Goal: Task Accomplishment & Management: Complete application form

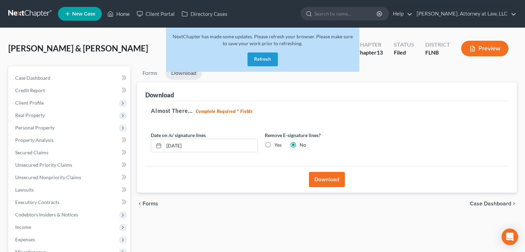
scroll to position [26, 0]
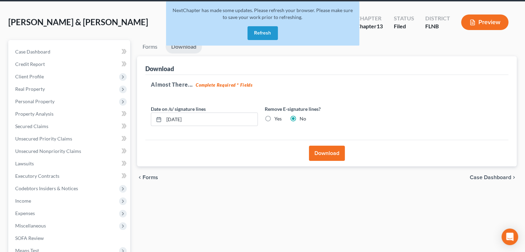
click at [374, 52] on ul "Forms Download" at bounding box center [327, 48] width 380 height 16
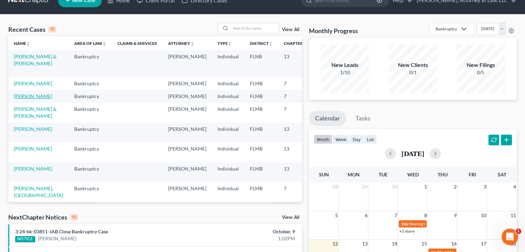
click at [30, 99] on link "BURTON, ANTWANNA" at bounding box center [33, 96] width 38 height 6
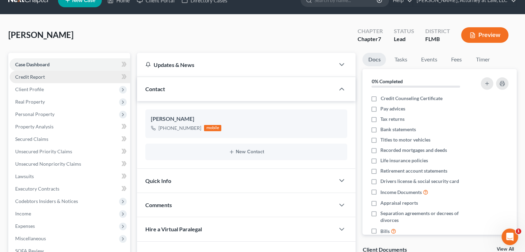
click at [89, 80] on link "Credit Report" at bounding box center [70, 77] width 121 height 12
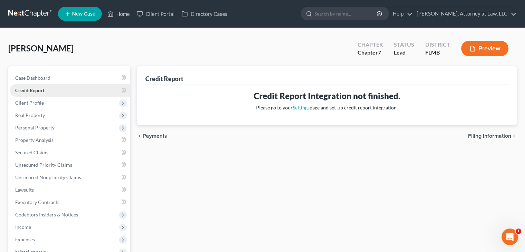
click at [88, 95] on link "Credit Report" at bounding box center [70, 90] width 121 height 12
click at [88, 103] on span "Client Profile" at bounding box center [70, 103] width 121 height 12
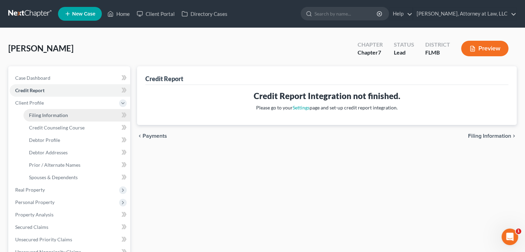
click at [91, 116] on link "Filing Information" at bounding box center [76, 115] width 107 height 12
select select "1"
select select "0"
select select "9"
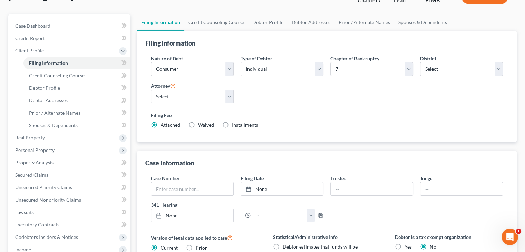
scroll to position [73, 0]
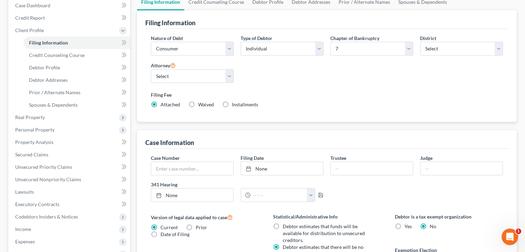
click at [136, 141] on div "Filing Information Credit Counseling Course Debtor Profile Debtor Addresses Pri…" at bounding box center [327, 185] width 387 height 383
click at [88, 56] on link "Credit Counseling Course" at bounding box center [76, 55] width 107 height 12
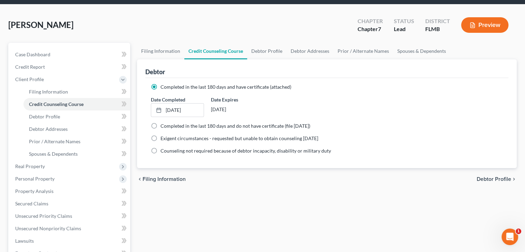
scroll to position [30, 0]
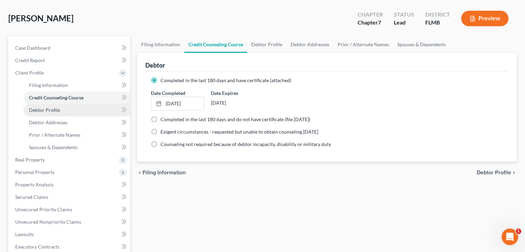
click at [90, 112] on link "Debtor Profile" at bounding box center [76, 110] width 107 height 12
select select "0"
select select "6"
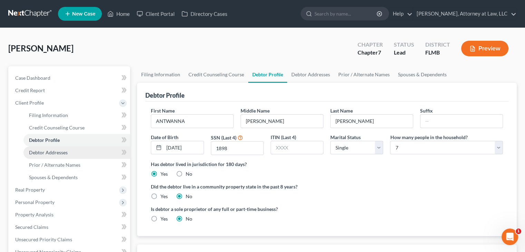
click at [93, 152] on link "Debtor Addresses" at bounding box center [76, 152] width 107 height 12
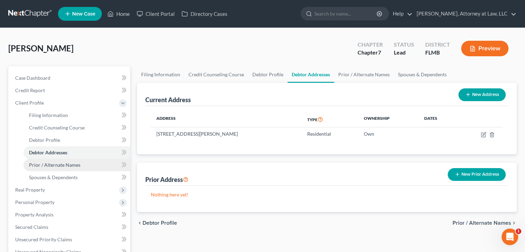
click at [95, 166] on link "Prior / Alternate Names" at bounding box center [76, 165] width 107 height 12
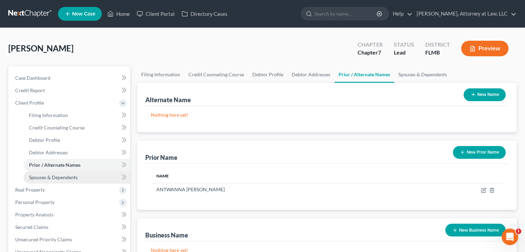
click at [96, 181] on link "Spouses & Dependents" at bounding box center [76, 177] width 107 height 12
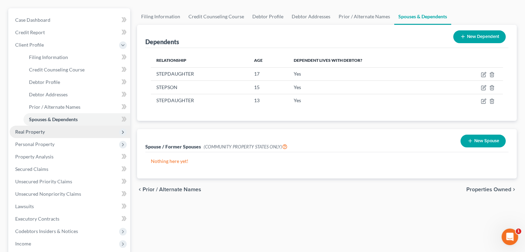
scroll to position [59, 0]
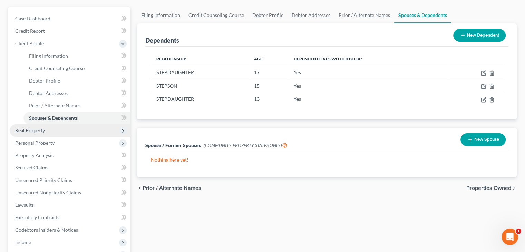
click at [94, 133] on span "Real Property" at bounding box center [70, 130] width 121 height 12
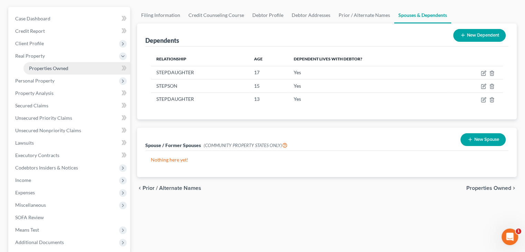
click at [88, 70] on link "Properties Owned" at bounding box center [76, 68] width 107 height 12
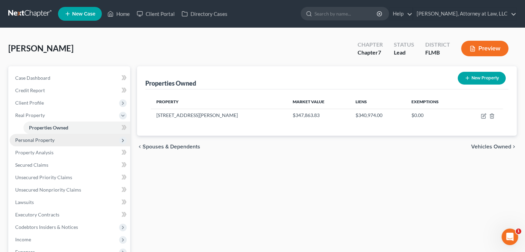
click at [79, 140] on span "Personal Property" at bounding box center [70, 140] width 121 height 12
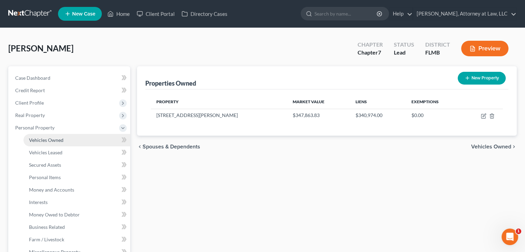
click at [80, 141] on link "Vehicles Owned" at bounding box center [76, 140] width 107 height 12
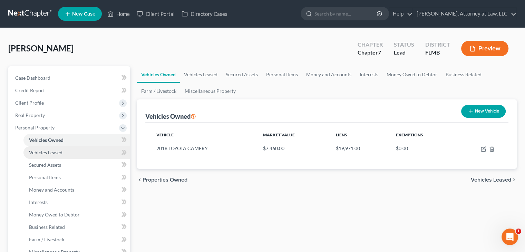
click at [82, 153] on link "Vehicles Leased" at bounding box center [76, 152] width 107 height 12
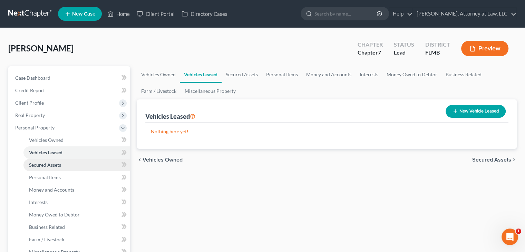
click at [86, 166] on link "Secured Assets" at bounding box center [76, 165] width 107 height 12
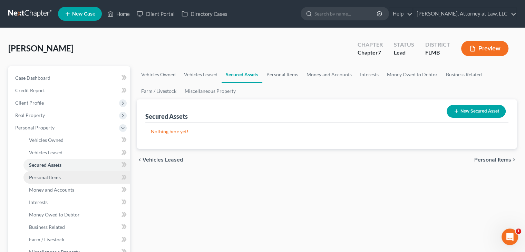
click at [88, 177] on link "Personal Items" at bounding box center [76, 177] width 107 height 12
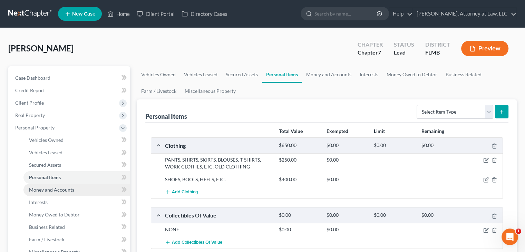
click at [92, 191] on link "Money and Accounts" at bounding box center [76, 190] width 107 height 12
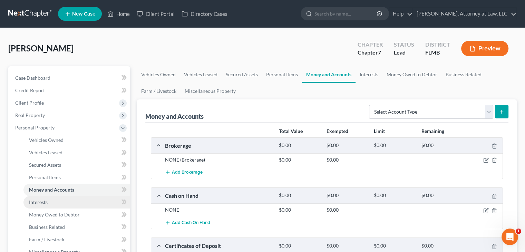
click at [93, 205] on link "Interests" at bounding box center [76, 202] width 107 height 12
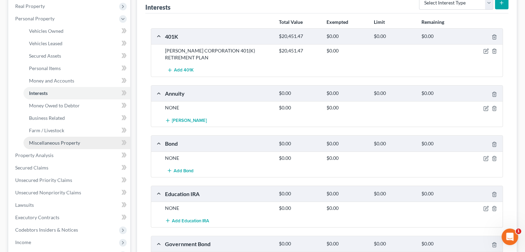
click at [97, 146] on link "Miscellaneous Property" at bounding box center [76, 143] width 107 height 12
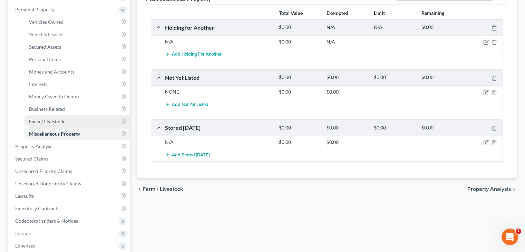
click at [100, 123] on link "Farm / Livestock" at bounding box center [76, 121] width 107 height 12
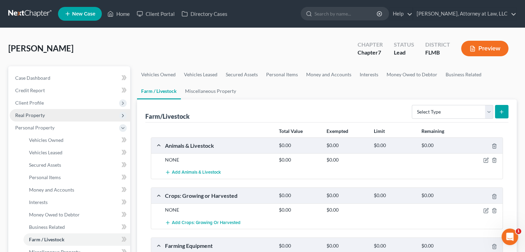
click at [94, 119] on span "Real Property" at bounding box center [70, 115] width 121 height 12
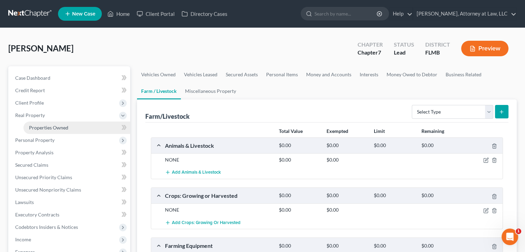
click at [100, 130] on link "Properties Owned" at bounding box center [76, 128] width 107 height 12
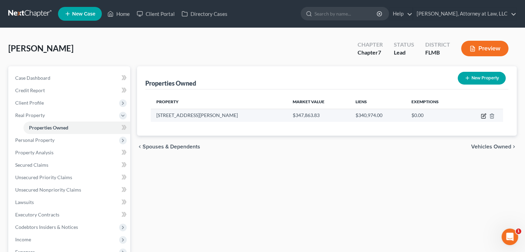
click at [483, 115] on icon "button" at bounding box center [484, 115] width 3 height 3
select select "9"
select select "0"
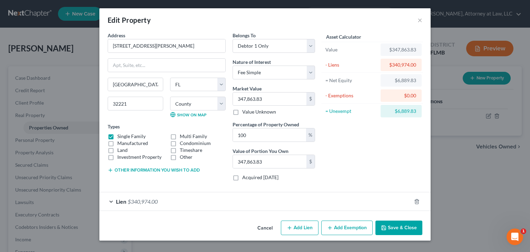
click at [349, 224] on button "Add Exemption" at bounding box center [346, 228] width 51 height 15
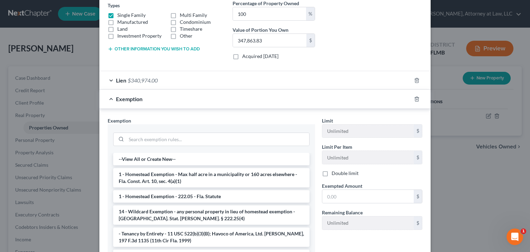
scroll to position [122, 0]
click at [267, 192] on li "1 - Homestead Exemption - 222.05 - Fla. Statute" at bounding box center [211, 196] width 196 height 12
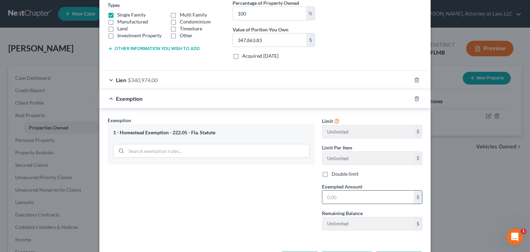
click at [343, 195] on input "text" at bounding box center [369, 197] width 92 height 13
type input "5000"
click at [312, 199] on div "Exemption Set must be selected for CA. Exemption * 1 - Homestead Exemption - 22…" at bounding box center [211, 176] width 214 height 119
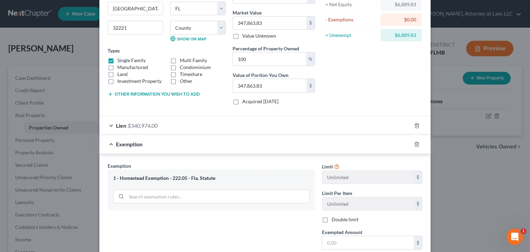
scroll to position [99, 0]
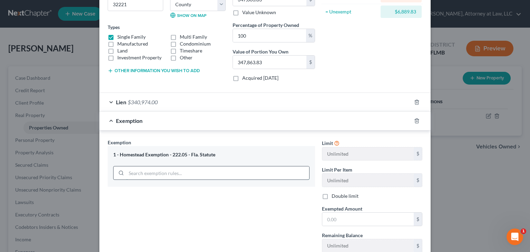
click at [265, 176] on input "search" at bounding box center [217, 172] width 183 height 13
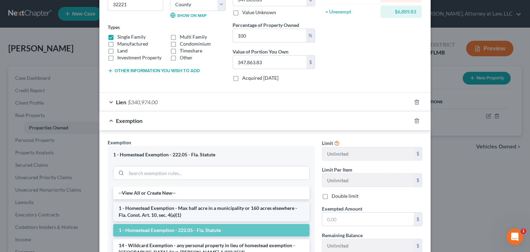
click at [266, 208] on li "1 - Homestead Exemption - Max half acre in a municipality or 160 acres elsewher…" at bounding box center [211, 211] width 196 height 19
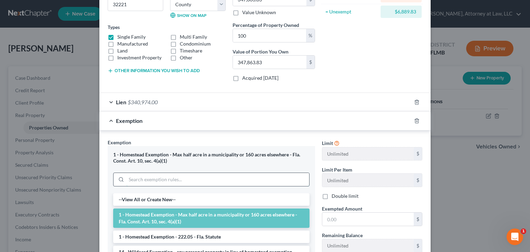
click at [274, 176] on input "search" at bounding box center [217, 179] width 183 height 13
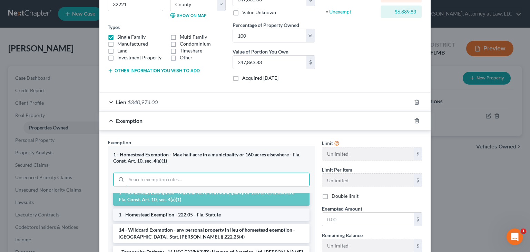
scroll to position [22, 0]
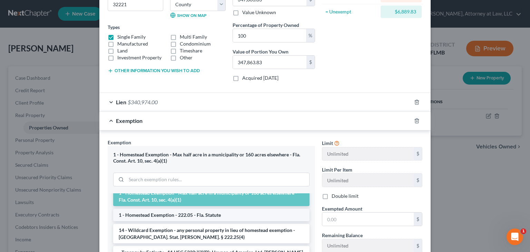
click at [257, 218] on li "1 - Homestead Exemption - 222.05 - Fla. Statute" at bounding box center [211, 215] width 196 height 12
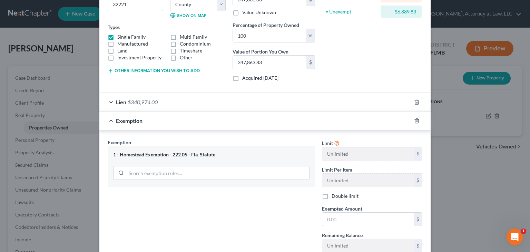
scroll to position [148, 0]
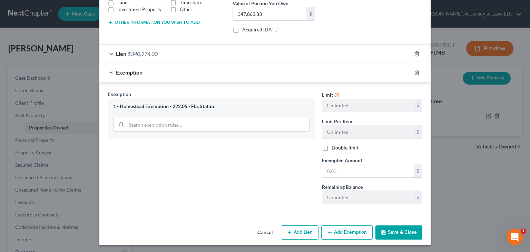
click at [382, 230] on icon "button" at bounding box center [384, 233] width 6 height 6
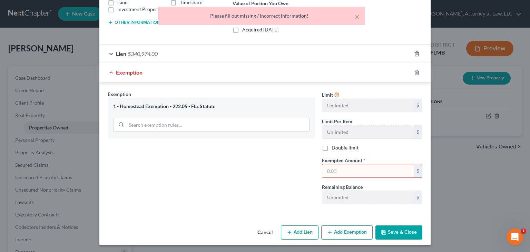
click at [344, 175] on input "text" at bounding box center [369, 170] width 92 height 13
type input "5000"
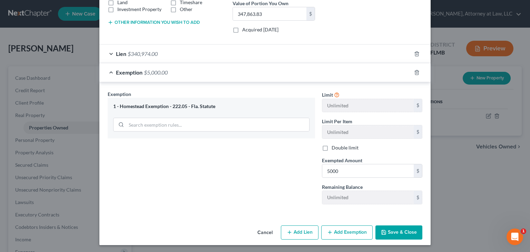
click at [391, 232] on button "Save & Close" at bounding box center [399, 232] width 47 height 15
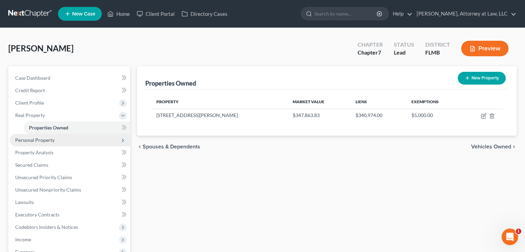
click at [98, 142] on span "Personal Property" at bounding box center [70, 140] width 121 height 12
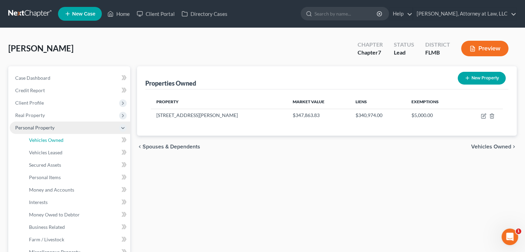
click at [98, 142] on link "Vehicles Owned" at bounding box center [76, 140] width 107 height 12
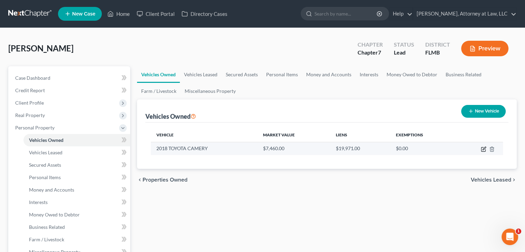
click at [482, 151] on icon "button" at bounding box center [484, 149] width 6 height 6
select select "0"
select select "8"
select select "2"
select select "0"
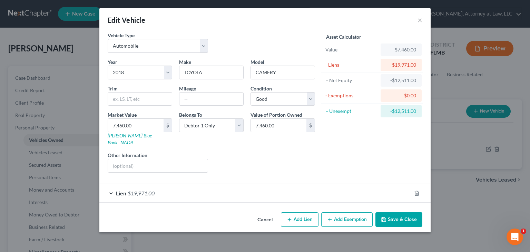
click at [355, 212] on button "Add Exemption" at bounding box center [346, 219] width 51 height 15
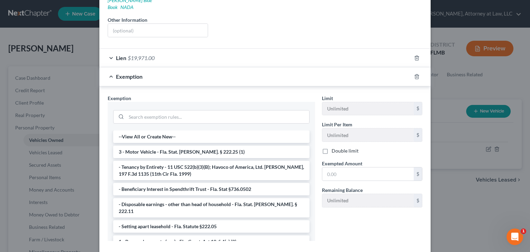
scroll to position [139, 0]
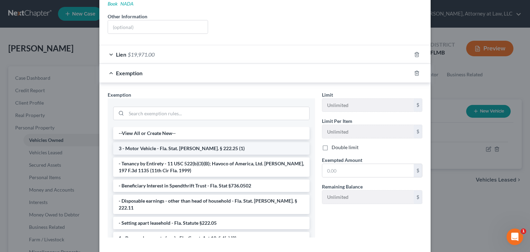
click at [250, 145] on li "3 - Motor Vehicle - Fla. Stat. Ann. § 222.25 (1)" at bounding box center [211, 148] width 196 height 12
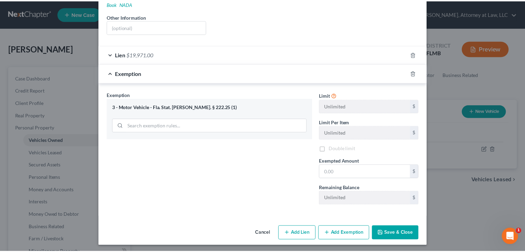
scroll to position [133, 0]
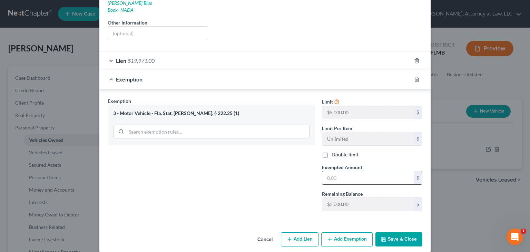
click at [328, 173] on input "text" at bounding box center [369, 177] width 92 height 13
type input "5,000"
click at [385, 232] on button "Save & Close" at bounding box center [399, 239] width 47 height 15
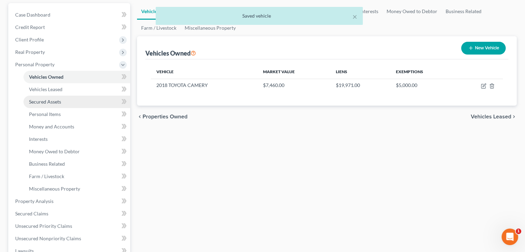
scroll to position [117, 0]
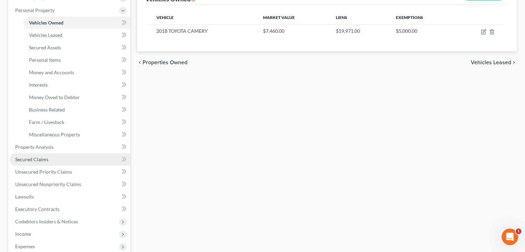
click at [77, 163] on link "Secured Claims" at bounding box center [70, 159] width 121 height 12
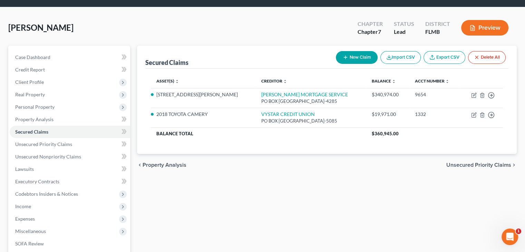
scroll to position [18, 0]
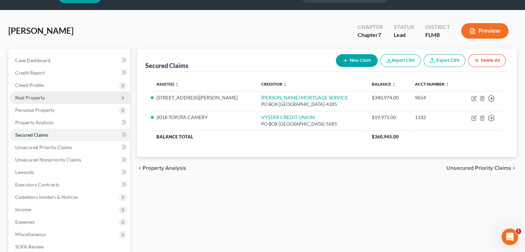
click at [88, 100] on span "Real Property" at bounding box center [70, 98] width 121 height 12
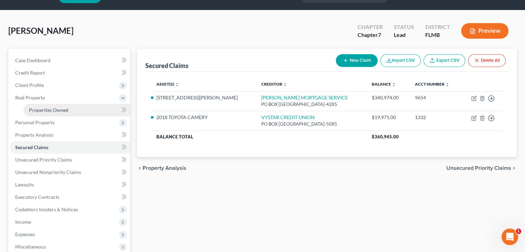
click at [86, 109] on link "Properties Owned" at bounding box center [76, 110] width 107 height 12
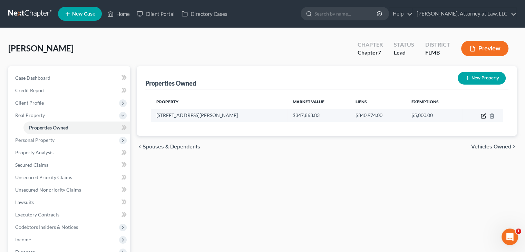
click at [485, 117] on icon "button" at bounding box center [484, 116] width 6 height 6
select select "9"
select select "14"
select select "0"
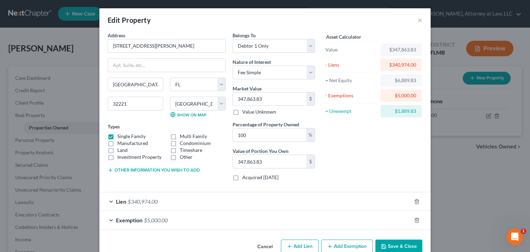
scroll to position [15, 0]
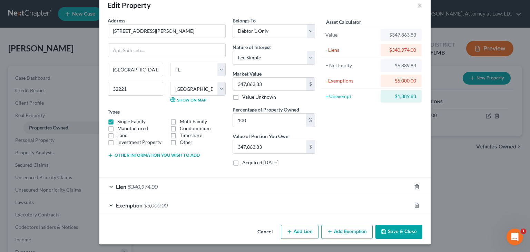
click at [194, 154] on button "Other information you wish to add" at bounding box center [154, 156] width 92 height 6
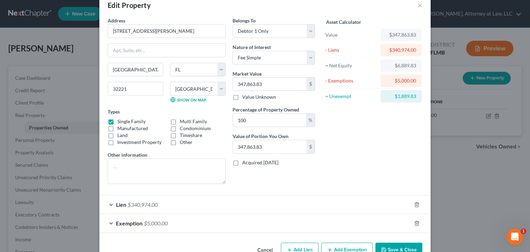
click at [235, 180] on div "Belongs To * Select Debtor 1 Only Debtor 2 Only Debtor 1 And Debtor 2 Only At L…" at bounding box center [273, 103] width 89 height 173
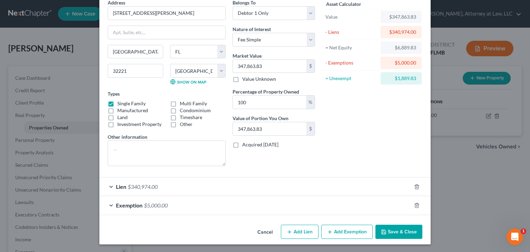
click at [110, 203] on div "Exemption $5,000.00" at bounding box center [255, 205] width 312 height 18
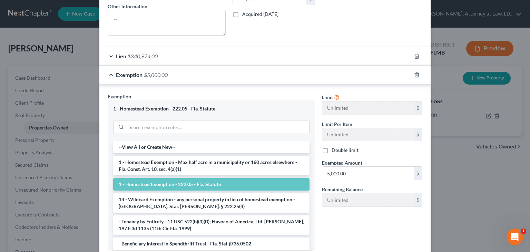
scroll to position [164, 0]
click at [353, 169] on input "5,000.00" at bounding box center [369, 172] width 92 height 13
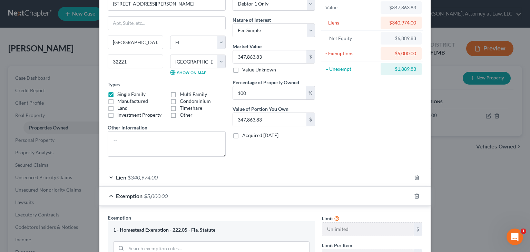
scroll to position [39, 0]
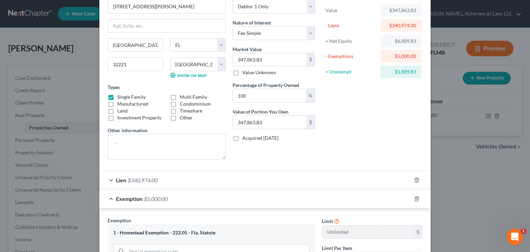
click at [403, 40] on div "$6,889.83" at bounding box center [401, 41] width 30 height 7
copy div "6,889.83"
click at [377, 117] on div "Asset Calculator Value $347,863.83 - Liens $340,974.00 = Net Equity $6,889.83 -…" at bounding box center [372, 78] width 107 height 173
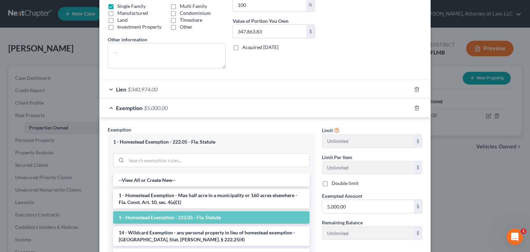
scroll to position [134, 0]
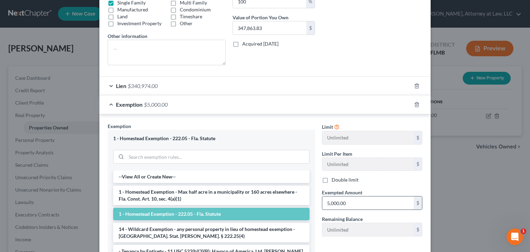
click at [345, 199] on input "5,000.00" at bounding box center [369, 202] width 92 height 13
paste input "6,889.83"
type input "6,889.83"
click at [371, 84] on div "Lien $340,974.00" at bounding box center [255, 86] width 312 height 18
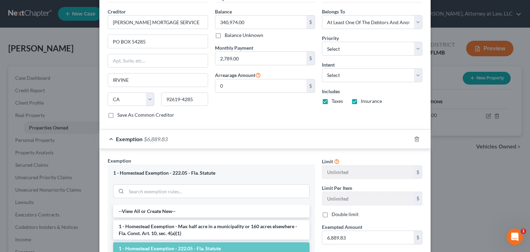
scroll to position [244, 0]
click at [398, 76] on select "Select Surrender Redeem Reaffirm Avoid Other" at bounding box center [372, 75] width 100 height 14
select select "2"
click at [322, 68] on select "Select Surrender Redeem Reaffirm Avoid Other" at bounding box center [372, 75] width 100 height 14
click at [402, 51] on select "Select 1st 2nd 3rd 4th 5th 6th 7th 8th 9th 10th 11th 12th 13th 14th 15th 16th 1…" at bounding box center [372, 48] width 100 height 14
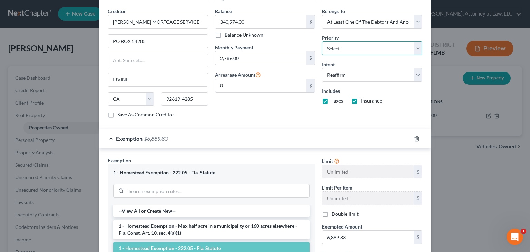
click at [396, 47] on select "Select 1st 2nd 3rd 4th 5th 6th 7th 8th 9th 10th 11th 12th 13th 14th 15th 16th 1…" at bounding box center [372, 48] width 100 height 14
click at [362, 121] on div "Lien Information Belongs To * Select Debtor 1 Only Debtor 2 Only Debtor 1 And D…" at bounding box center [372, 58] width 107 height 130
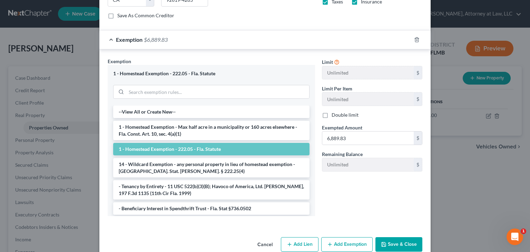
scroll to position [355, 0]
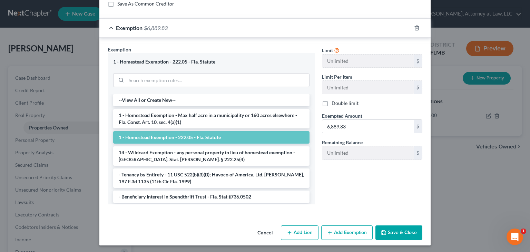
click at [384, 227] on button "Save & Close" at bounding box center [399, 232] width 47 height 15
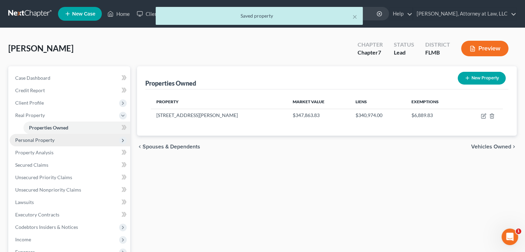
click at [82, 144] on span "Personal Property" at bounding box center [70, 140] width 121 height 12
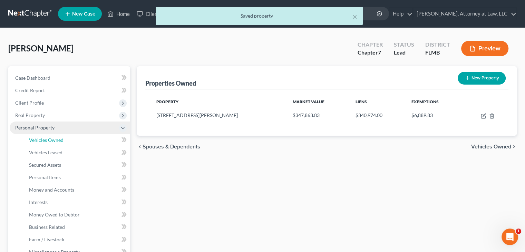
click at [82, 144] on link "Vehicles Owned" at bounding box center [76, 140] width 107 height 12
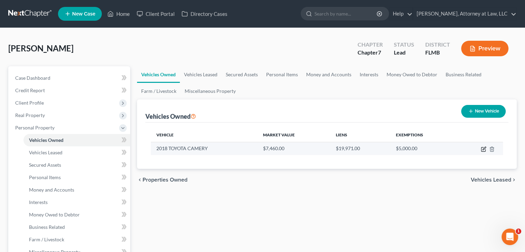
click at [482, 150] on icon "button" at bounding box center [484, 149] width 6 height 6
select select "0"
select select "8"
select select "2"
select select "0"
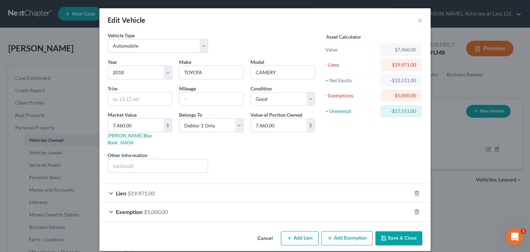
click at [385, 186] on div "Lien $19,971.00" at bounding box center [255, 193] width 312 height 18
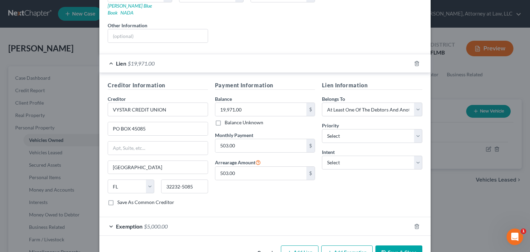
scroll to position [134, 0]
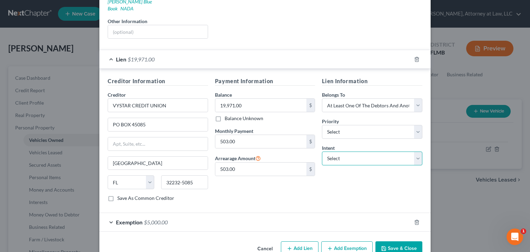
click at [341, 153] on select "Select Surrender Redeem Reaffirm Avoid Other" at bounding box center [372, 159] width 100 height 14
select select "2"
click at [322, 152] on select "Select Surrender Redeem Reaffirm Avoid Other" at bounding box center [372, 159] width 100 height 14
click at [342, 188] on div "Lien Information Belongs To * Select Debtor 1 Only Debtor 2 Only Debtor 1 And D…" at bounding box center [372, 142] width 107 height 130
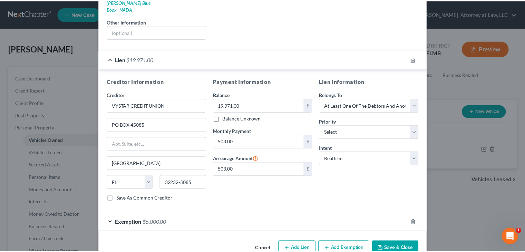
scroll to position [143, 0]
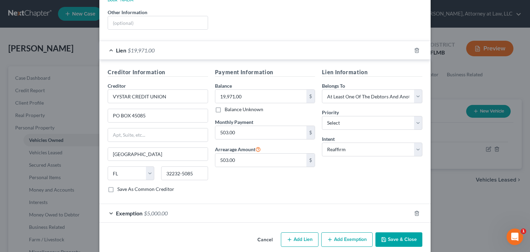
click at [391, 233] on button "Save & Close" at bounding box center [399, 239] width 47 height 15
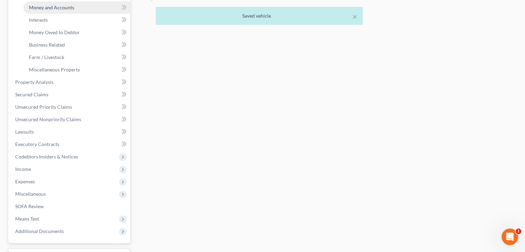
scroll to position [183, 0]
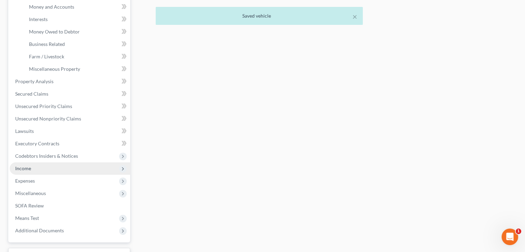
click at [97, 173] on span "Income" at bounding box center [70, 168] width 121 height 12
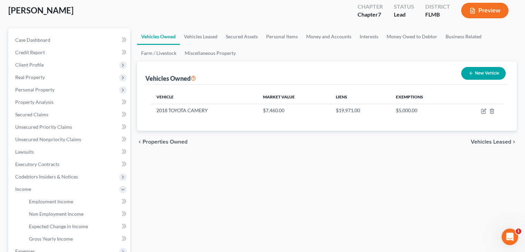
scroll to position [38, 0]
click at [191, 40] on link "Vehicles Leased" at bounding box center [201, 36] width 42 height 17
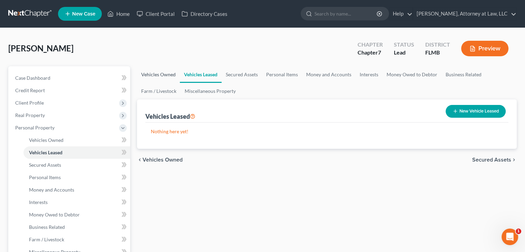
click at [163, 72] on link "Vehicles Owned" at bounding box center [158, 74] width 43 height 17
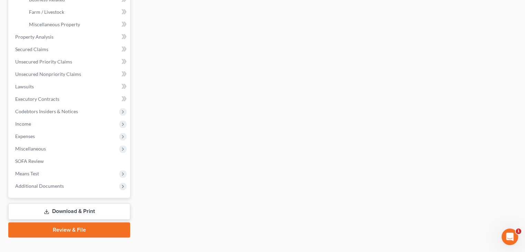
scroll to position [239, 0]
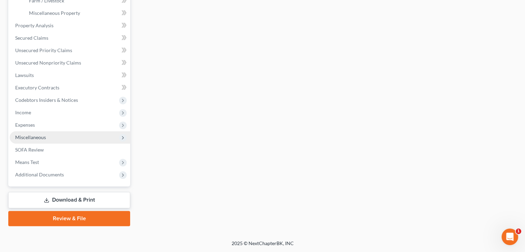
click at [104, 138] on span "Miscellaneous" at bounding box center [70, 137] width 121 height 12
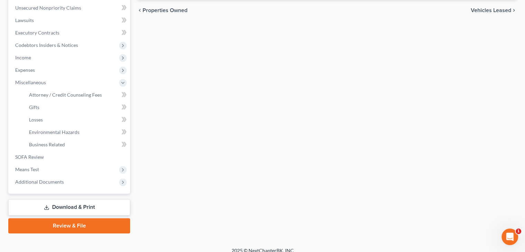
scroll to position [177, 0]
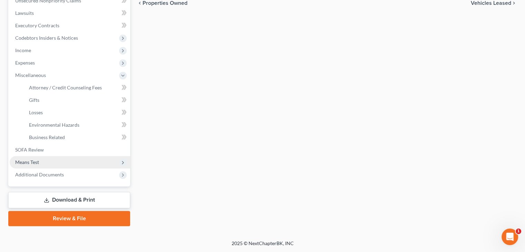
click at [97, 161] on span "Means Test" at bounding box center [70, 162] width 121 height 12
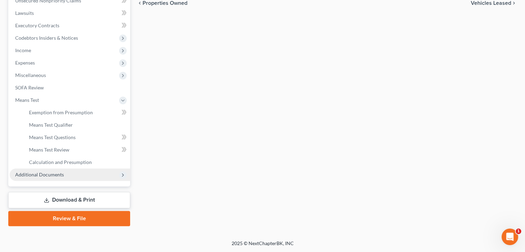
click at [97, 174] on span "Additional Documents" at bounding box center [70, 175] width 121 height 12
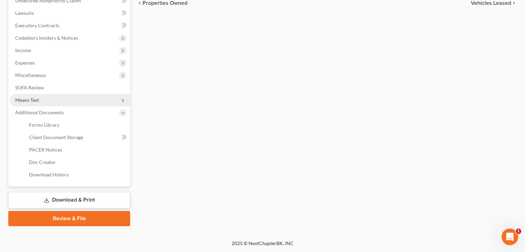
click at [97, 98] on span "Means Test" at bounding box center [70, 100] width 121 height 12
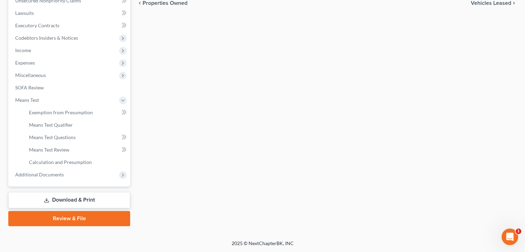
click at [101, 218] on link "Review & File" at bounding box center [69, 218] width 122 height 15
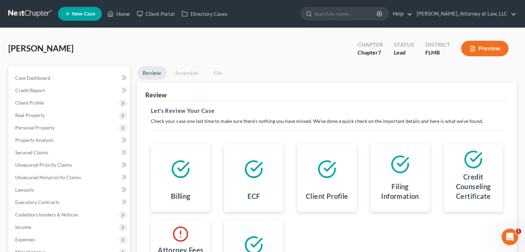
scroll to position [115, 0]
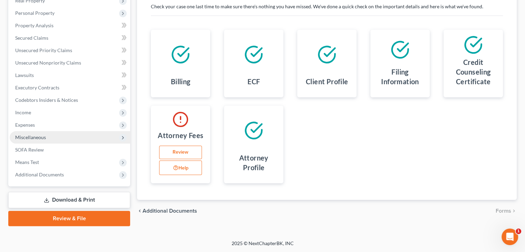
click at [102, 132] on span "Miscellaneous" at bounding box center [70, 137] width 121 height 12
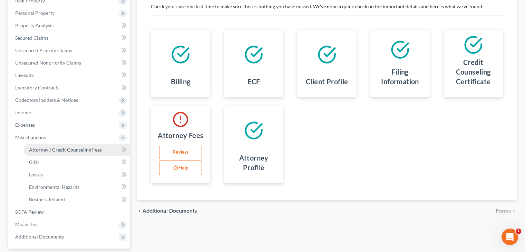
click at [101, 147] on link "Attorney / Credit Counseling Fees" at bounding box center [76, 150] width 107 height 12
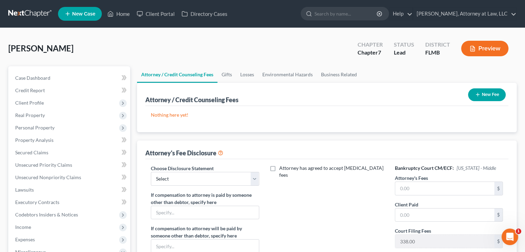
click at [491, 97] on button "New Fee" at bounding box center [487, 94] width 38 height 13
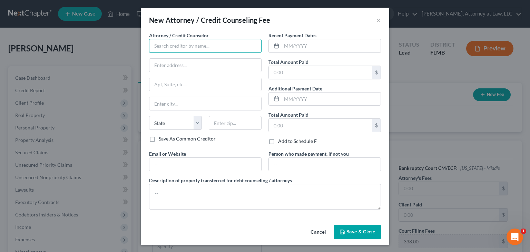
click at [220, 48] on input "text" at bounding box center [205, 46] width 113 height 14
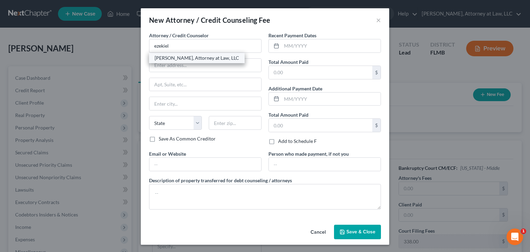
click at [214, 56] on div "[PERSON_NAME], Attorney at Law, LLC" at bounding box center [197, 58] width 85 height 7
type input "[PERSON_NAME], Attorney at Law, LLC"
type input "7749 Normandy Blvd. 121-508"
type input "Jacksonville"
select select "9"
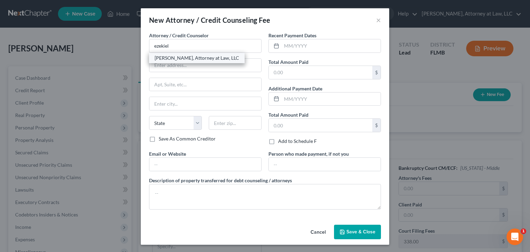
type input "32221"
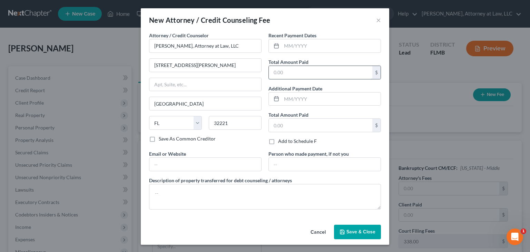
click at [297, 76] on input "text" at bounding box center [321, 72] width 104 height 13
type input "950"
click at [278, 141] on label "Add to Schedule F" at bounding box center [297, 141] width 39 height 7
click at [281, 141] on input "Add to Schedule F" at bounding box center [283, 140] width 4 height 4
click at [278, 141] on label "Add to Schedule F" at bounding box center [297, 141] width 39 height 7
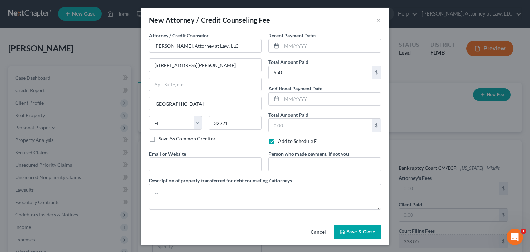
click at [281, 141] on input "Add to Schedule F" at bounding box center [283, 140] width 4 height 4
click at [278, 141] on label "Add to Schedule F" at bounding box center [297, 141] width 39 height 7
click at [281, 141] on input "Add to Schedule F" at bounding box center [283, 140] width 4 height 4
checkbox input "true"
click at [287, 161] on input "text" at bounding box center [325, 164] width 112 height 13
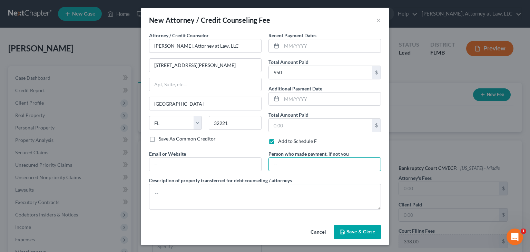
type input "ARAG"
click at [248, 193] on textarea at bounding box center [265, 197] width 232 height 26
click at [347, 229] on span "Save & Close" at bounding box center [361, 232] width 29 height 6
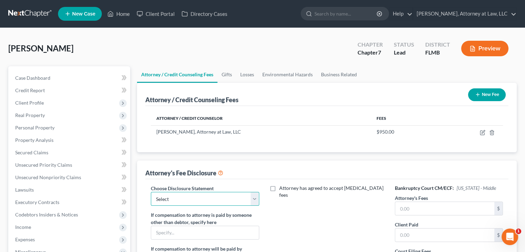
click at [255, 200] on select "Select Disclosure Statement" at bounding box center [205, 199] width 108 height 14
select select "0"
click at [151, 192] on select "Select Disclosure Statement" at bounding box center [205, 199] width 108 height 14
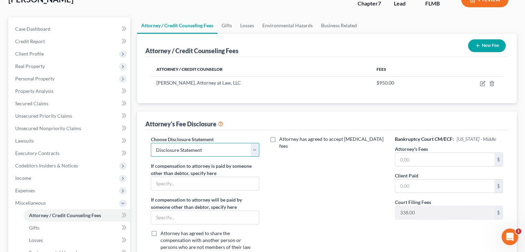
scroll to position [49, 0]
click at [408, 156] on input "text" at bounding box center [444, 159] width 99 height 13
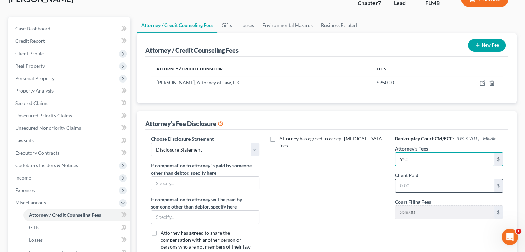
type input "950"
click at [418, 183] on input "text" at bounding box center [444, 185] width 99 height 13
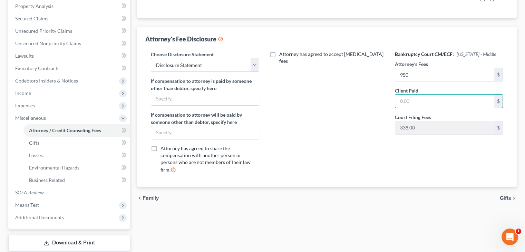
scroll to position [145, 0]
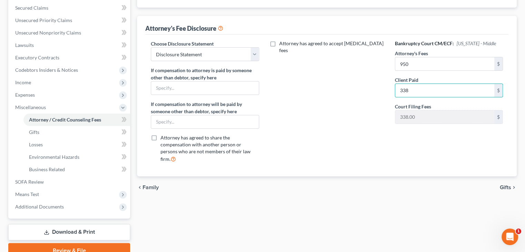
type input "338"
click at [383, 110] on div "Attorney has agreed to accept retainer fees" at bounding box center [327, 104] width 122 height 128
click at [199, 92] on input "text" at bounding box center [204, 87] width 107 height 13
type input "ARAG"
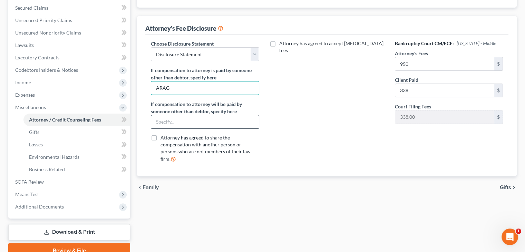
click at [217, 122] on input "text" at bounding box center [204, 121] width 107 height 13
type input "ARAG"
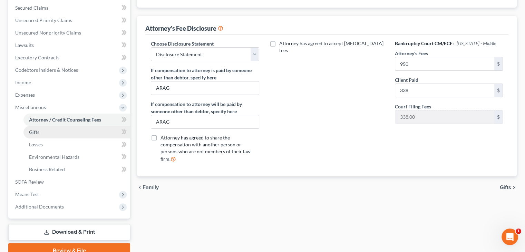
click at [93, 132] on link "Gifts" at bounding box center [76, 132] width 107 height 12
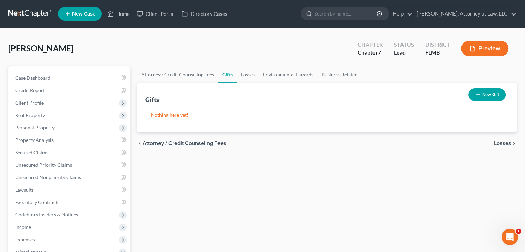
scroll to position [57, 0]
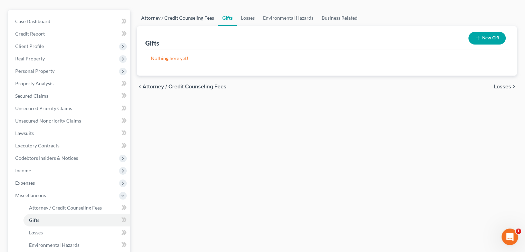
click at [186, 21] on link "Attorney / Credit Counseling Fees" at bounding box center [177, 18] width 81 height 17
select select "0"
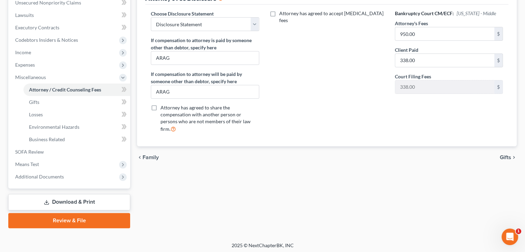
scroll to position [177, 0]
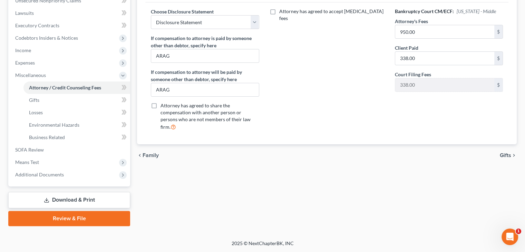
click at [89, 215] on link "Review & File" at bounding box center [69, 218] width 122 height 15
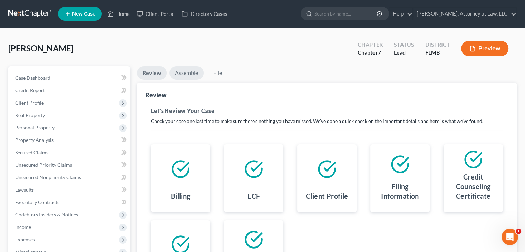
click at [184, 76] on link "Assemble" at bounding box center [187, 72] width 34 height 13
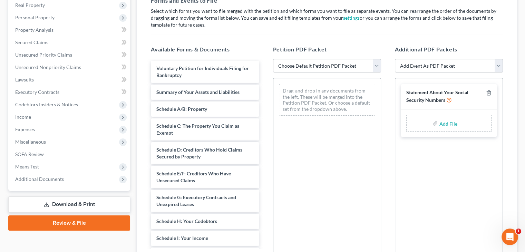
scroll to position [127, 0]
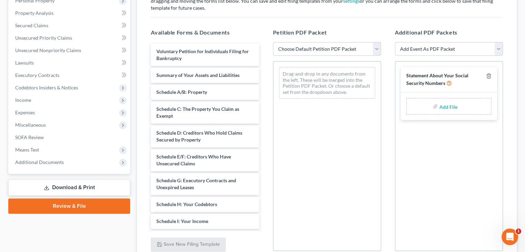
click at [443, 105] on input "file" at bounding box center [447, 106] width 17 height 12
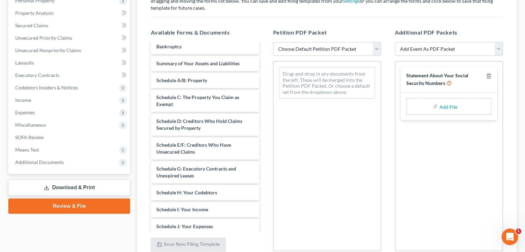
scroll to position [4, 0]
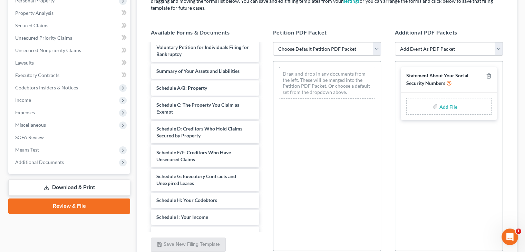
click at [498, 47] on select "Add Event As PDF Packet Amended Creditor Matrix (Fee)- Only use when no separat…" at bounding box center [449, 49] width 108 height 14
click at [486, 32] on h5 "Additional PDF Packets" at bounding box center [449, 32] width 108 height 8
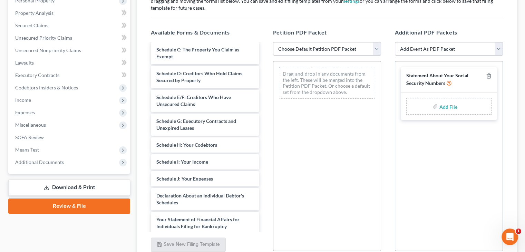
scroll to position [0, 0]
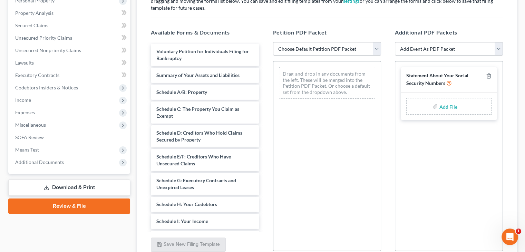
click at [320, 50] on select "Choose Default Petition PDF Packet Complete Bankruptcy Petition (all forms and …" at bounding box center [327, 49] width 108 height 14
select select "0"
click at [273, 42] on select "Choose Default Petition PDF Packet Complete Bankruptcy Petition (all forms and …" at bounding box center [327, 49] width 108 height 14
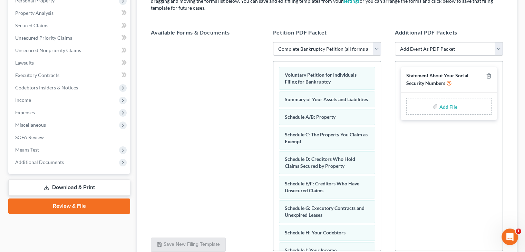
click at [134, 187] on div "Review Assemble File Review This court does not allow electronic filing for cas…" at bounding box center [327, 113] width 387 height 348
click at [385, 154] on div "Petition PDF Packet Choose Default Petition PDF Packet Complete Bankruptcy Peti…" at bounding box center [327, 140] width 122 height 234
click at [475, 47] on select "Add Event As PDF Packet Amended Creditor Matrix (Fee)- Only use when no separat…" at bounding box center [449, 49] width 108 height 14
select select "4"
click at [395, 42] on select "Add Event As PDF Packet Amended Creditor Matrix (Fee)- Only use when no separat…" at bounding box center [449, 49] width 108 height 14
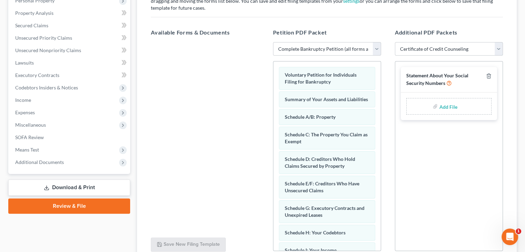
select select
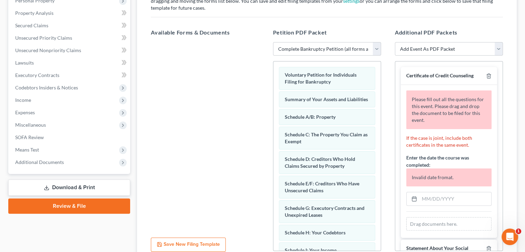
click at [440, 222] on div "Drag documents here." at bounding box center [448, 224] width 85 height 14
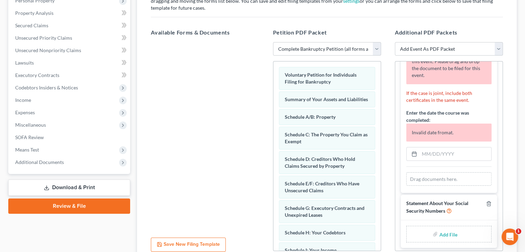
scroll to position [46, 0]
click at [449, 179] on div "Drag documents here." at bounding box center [448, 179] width 85 height 14
click at [425, 152] on input "text" at bounding box center [456, 153] width 72 height 13
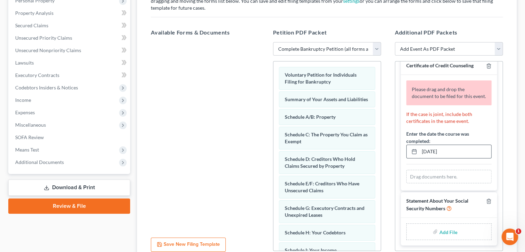
scroll to position [16, 0]
type input "10/05/2025"
click at [434, 174] on div "Drag documents here." at bounding box center [448, 177] width 85 height 14
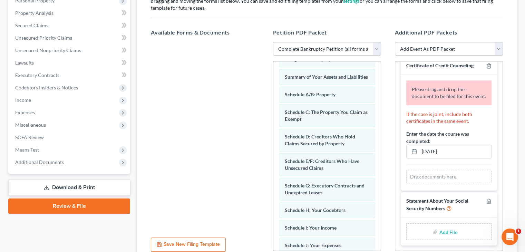
scroll to position [0, 0]
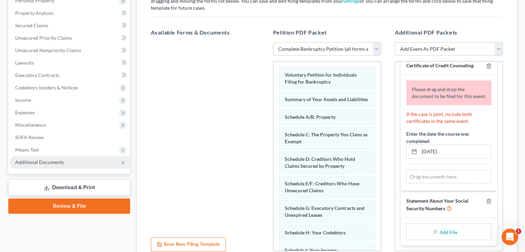
click at [69, 162] on span "Additional Documents" at bounding box center [70, 162] width 121 height 12
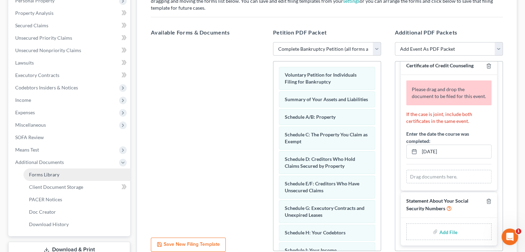
click at [70, 175] on link "Forms Library" at bounding box center [76, 175] width 107 height 12
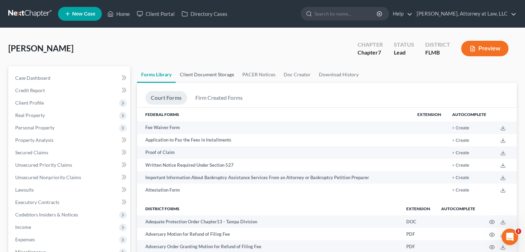
click at [217, 76] on link "Client Document Storage" at bounding box center [207, 74] width 63 height 17
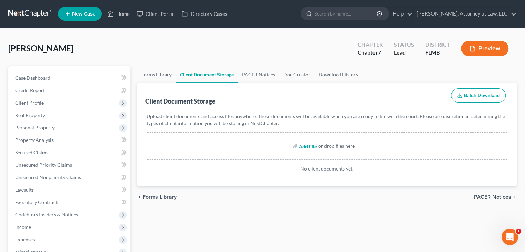
click at [310, 147] on input "file" at bounding box center [307, 146] width 17 height 12
type input "C:\fakepath\Credit counseling certificate.pdf"
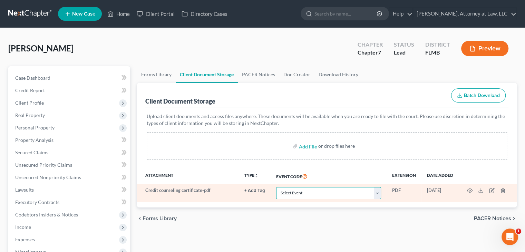
click at [374, 191] on select "Select Event 20 Largest Unsecured Creditors Amended Chapter 13 Plan Amended Cre…" at bounding box center [328, 193] width 105 height 12
select select "9"
click at [276, 187] on select "Select Event 20 Largest Unsecured Creditors Amended Chapter 13 Plan Amended Cre…" at bounding box center [328, 193] width 105 height 12
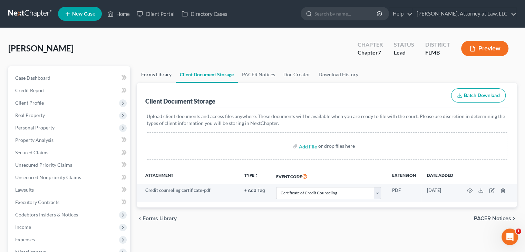
click at [163, 78] on link "Forms Library" at bounding box center [156, 74] width 39 height 17
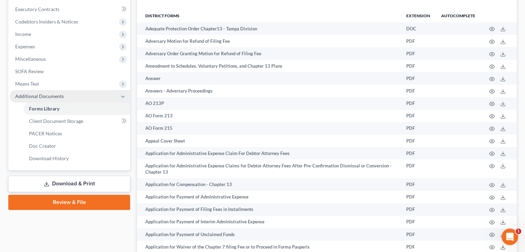
scroll to position [193, 0]
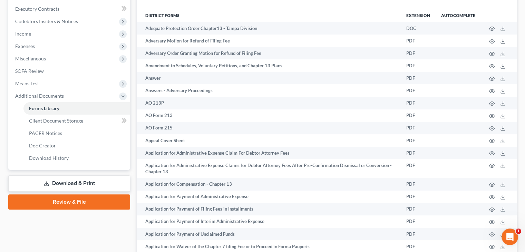
click at [88, 199] on link "Review & File" at bounding box center [69, 201] width 122 height 15
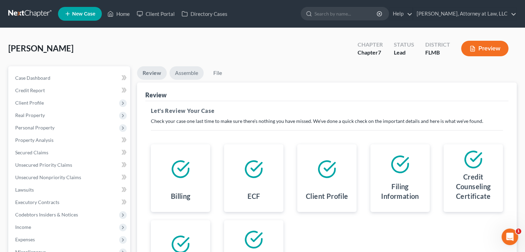
click at [190, 77] on link "Assemble" at bounding box center [187, 72] width 34 height 13
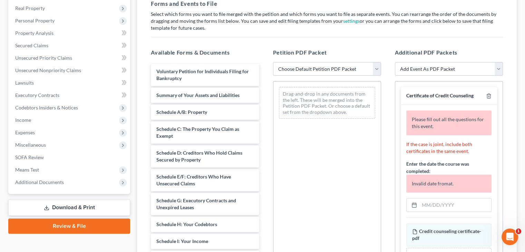
scroll to position [140, 0]
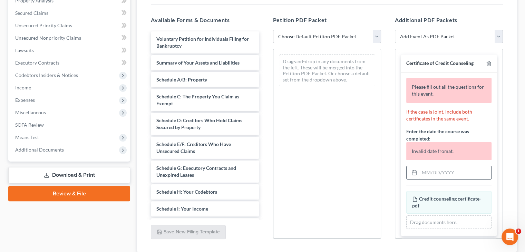
click at [434, 176] on input "text" at bounding box center [456, 172] width 72 height 13
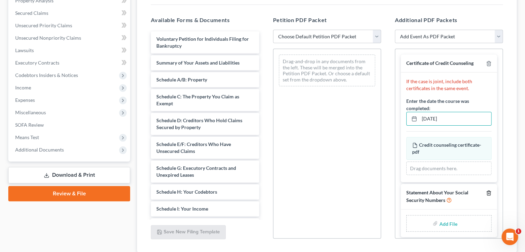
type input "10/05/2025"
click at [489, 193] on line "button" at bounding box center [489, 193] width 0 height 1
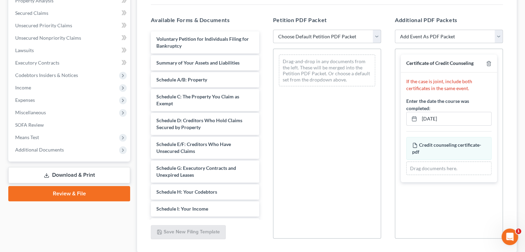
click at [375, 35] on select "Choose Default Petition PDF Packet Complete Bankruptcy Petition (all forms and …" at bounding box center [327, 37] width 108 height 14
select select "0"
click at [273, 30] on select "Choose Default Petition PDF Packet Complete Bankruptcy Petition (all forms and …" at bounding box center [327, 37] width 108 height 14
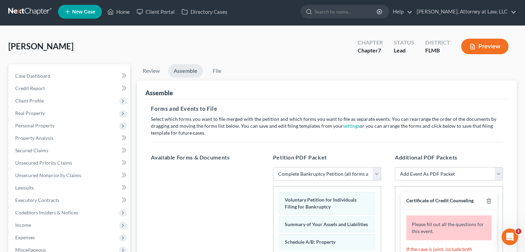
scroll to position [1, 0]
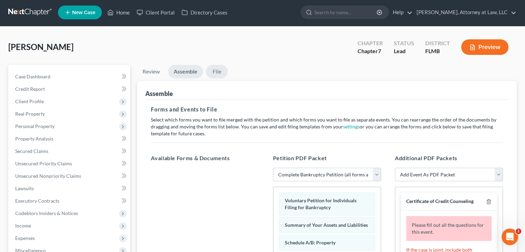
click at [218, 68] on link "File" at bounding box center [217, 71] width 22 height 13
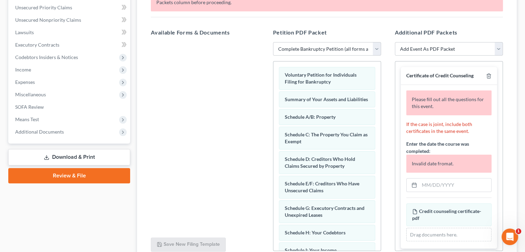
scroll to position [157, 0]
click at [421, 183] on input "text" at bounding box center [456, 185] width 72 height 13
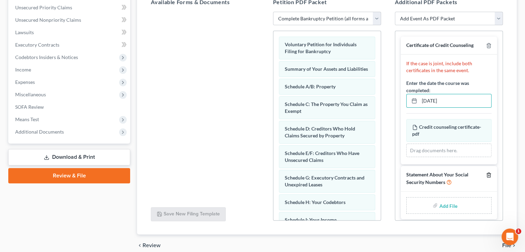
type input "10/05/2025"
click at [487, 173] on icon "button" at bounding box center [488, 175] width 3 height 4
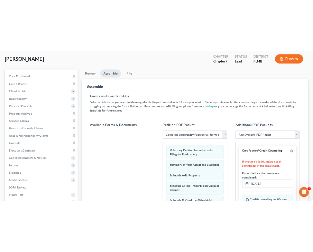
scroll to position [34, 0]
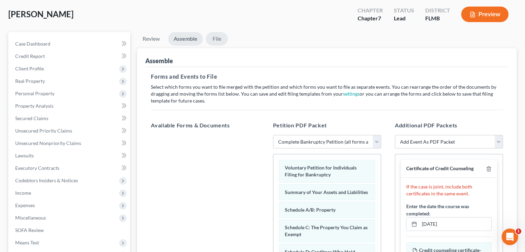
click at [218, 35] on link "File" at bounding box center [217, 38] width 22 height 13
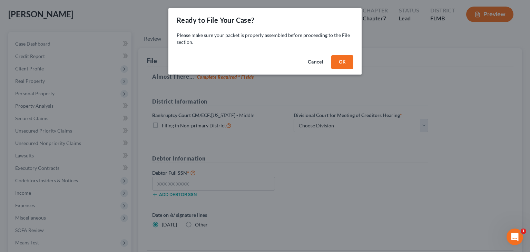
click at [343, 60] on button "OK" at bounding box center [343, 62] width 22 height 14
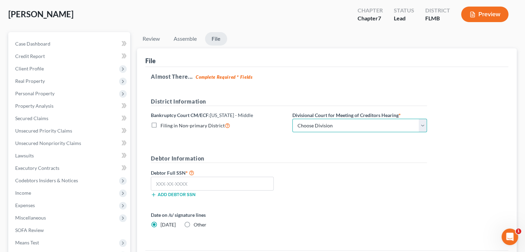
click at [358, 122] on select "Choose Division Fort Myers Jacksonville Orlando Tampa" at bounding box center [359, 126] width 135 height 14
select select "1"
click at [292, 119] on select "Choose Division Fort Myers Jacksonville Orlando Tampa" at bounding box center [359, 126] width 135 height 14
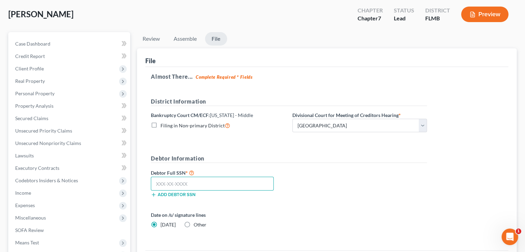
click at [251, 180] on input "text" at bounding box center [212, 184] width 123 height 14
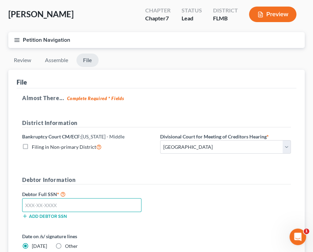
click at [102, 204] on input "text" at bounding box center [81, 205] width 119 height 14
type input "594-38-1898"
click at [169, 203] on div "Debtor Full SSN * 594-38-1898 Add debtor SSN" at bounding box center [156, 207] width 275 height 35
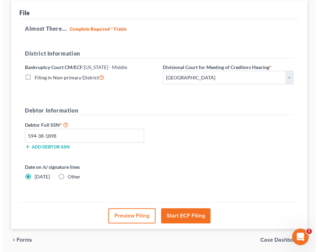
scroll to position [128, 0]
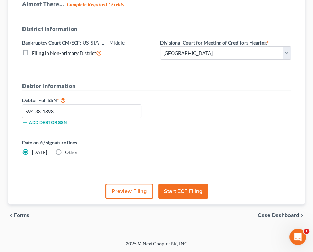
click at [167, 187] on button "Start ECF Filing" at bounding box center [182, 191] width 49 height 15
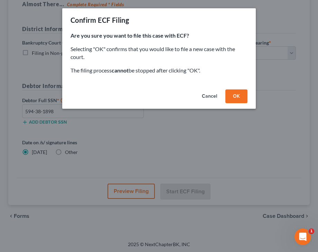
click at [230, 96] on button "OK" at bounding box center [236, 96] width 22 height 14
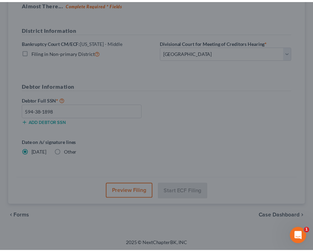
scroll to position [44, 0]
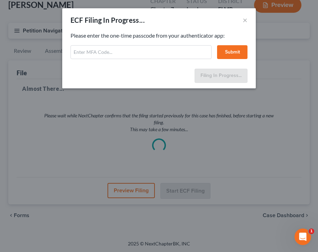
select select "1"
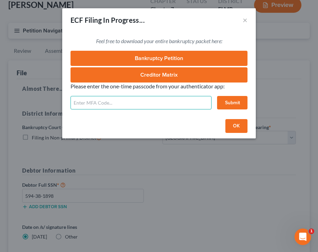
click at [172, 97] on input "text" at bounding box center [140, 103] width 141 height 14
type input "349660"
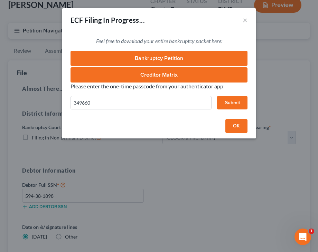
click at [235, 98] on button "Submit" at bounding box center [232, 103] width 30 height 14
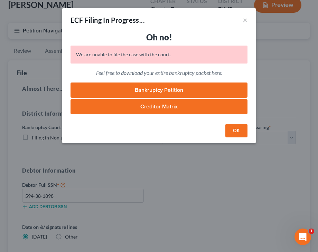
click at [233, 131] on button "OK" at bounding box center [236, 131] width 22 height 14
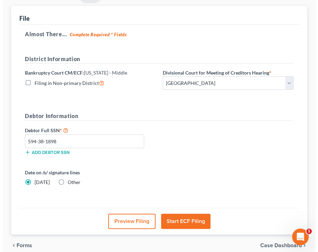
scroll to position [128, 0]
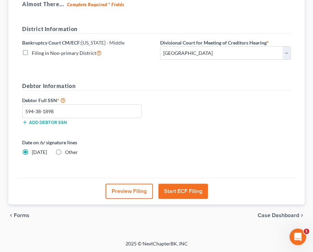
click at [189, 186] on button "Start ECF Filing" at bounding box center [182, 191] width 49 height 15
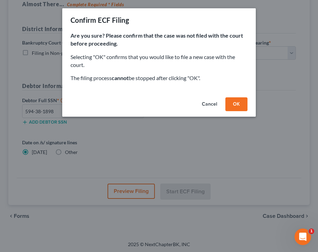
click at [236, 108] on button "OK" at bounding box center [236, 104] width 22 height 14
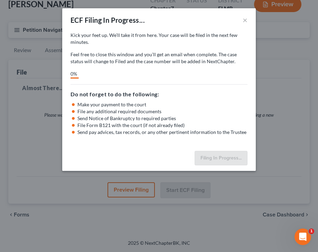
scroll to position [44, 0]
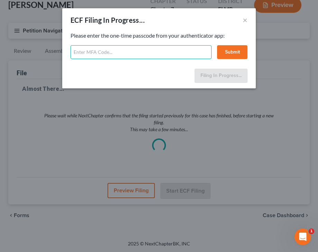
click at [180, 52] on input "text" at bounding box center [140, 52] width 141 height 14
type input "137470"
click at [229, 50] on button "Submit" at bounding box center [232, 52] width 30 height 14
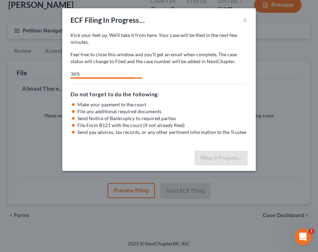
select select "1"
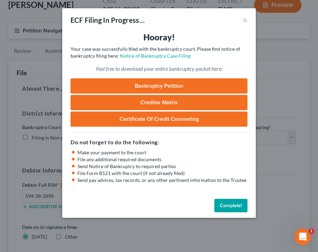
scroll to position [37, 0]
